Goal: Find contact information: Find contact information

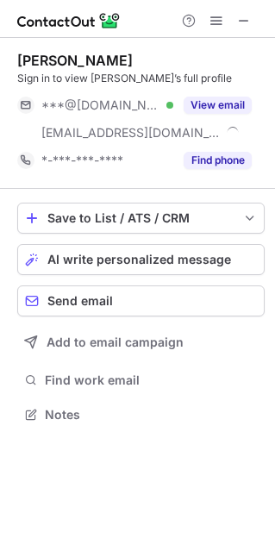
scroll to position [402, 274]
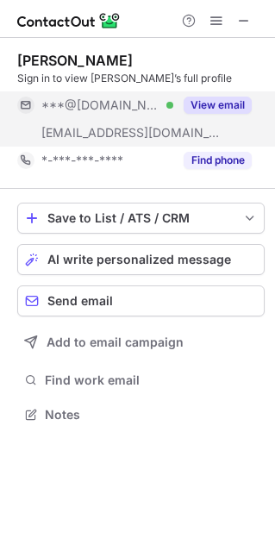
click at [235, 102] on button "View email" at bounding box center [218, 105] width 68 height 17
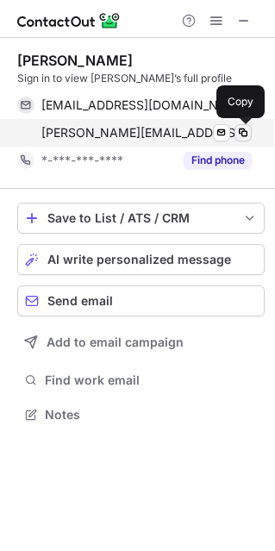
click at [240, 132] on span at bounding box center [243, 133] width 14 height 14
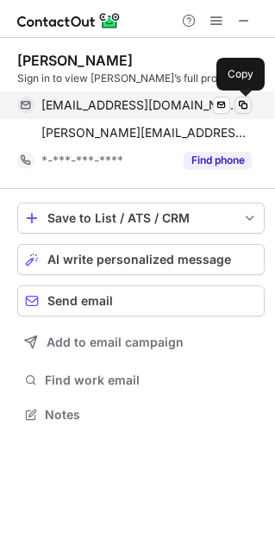
click at [245, 106] on span at bounding box center [243, 105] width 14 height 14
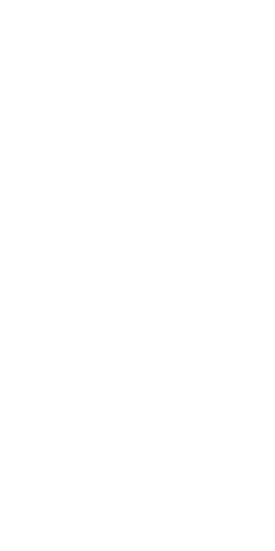
click at [96, 112] on button "View email" at bounding box center [62, 120] width 68 height 17
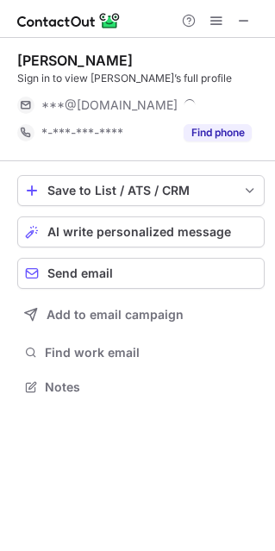
scroll to position [402, 274]
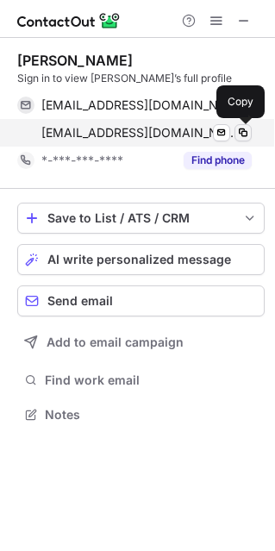
click at [245, 132] on span at bounding box center [243, 133] width 14 height 14
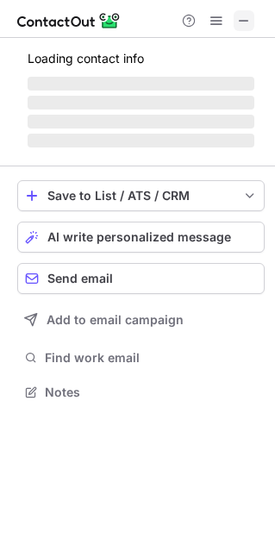
scroll to position [402, 274]
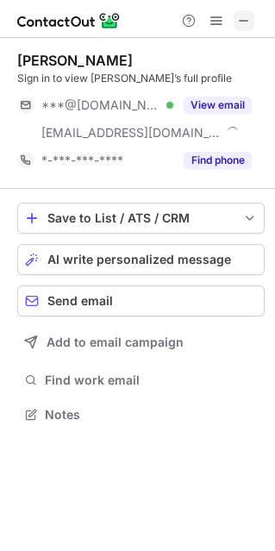
click at [247, 26] on span at bounding box center [244, 21] width 14 height 14
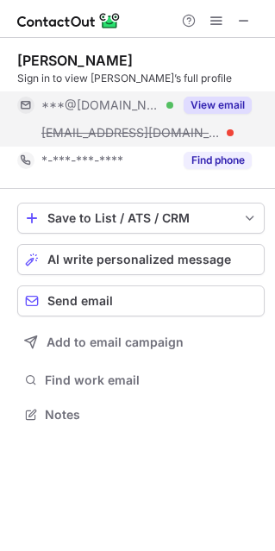
click at [241, 104] on button "View email" at bounding box center [218, 105] width 68 height 17
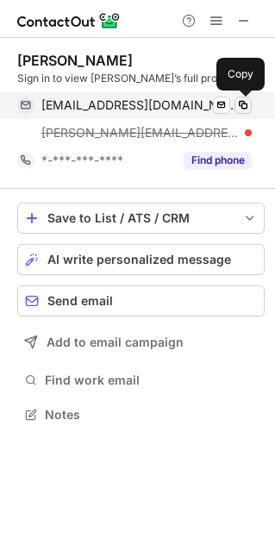
click at [241, 109] on span at bounding box center [243, 105] width 14 height 14
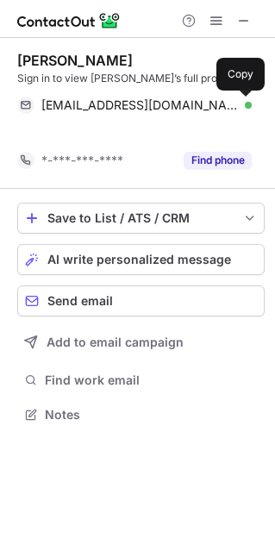
scroll to position [374, 274]
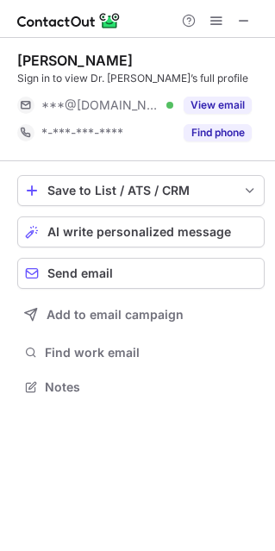
scroll to position [374, 274]
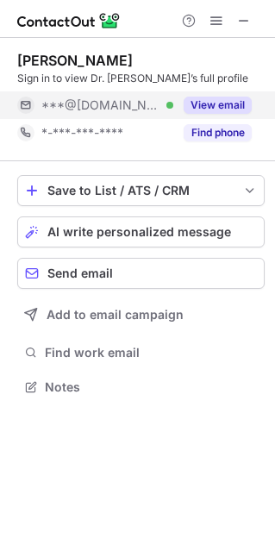
click at [209, 106] on button "View email" at bounding box center [218, 105] width 68 height 17
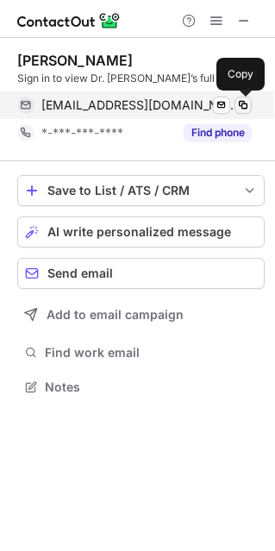
click at [244, 107] on span at bounding box center [243, 105] width 14 height 14
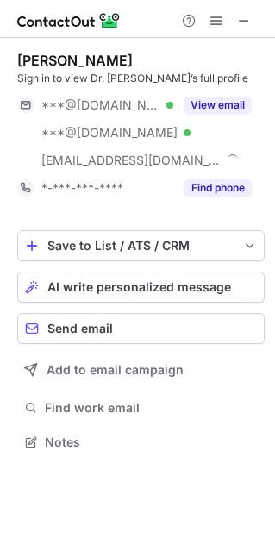
scroll to position [429, 274]
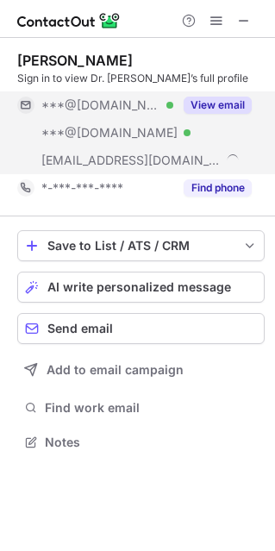
click at [212, 107] on button "View email" at bounding box center [218, 105] width 68 height 17
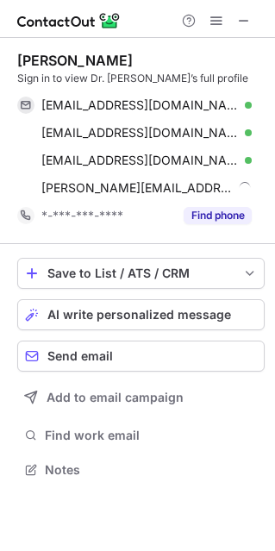
scroll to position [457, 274]
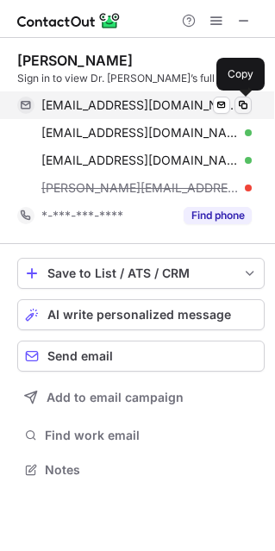
click at [244, 101] on span at bounding box center [243, 105] width 14 height 14
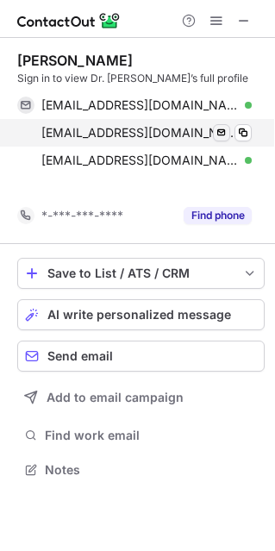
scroll to position [429, 274]
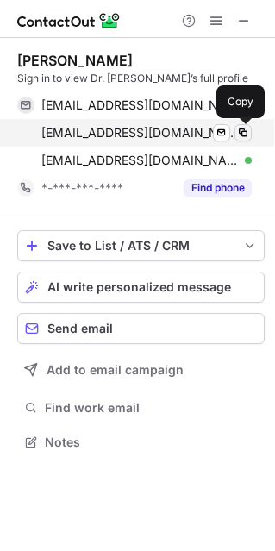
click at [240, 139] on span at bounding box center [243, 133] width 14 height 14
